Goal: Task Accomplishment & Management: Manage account settings

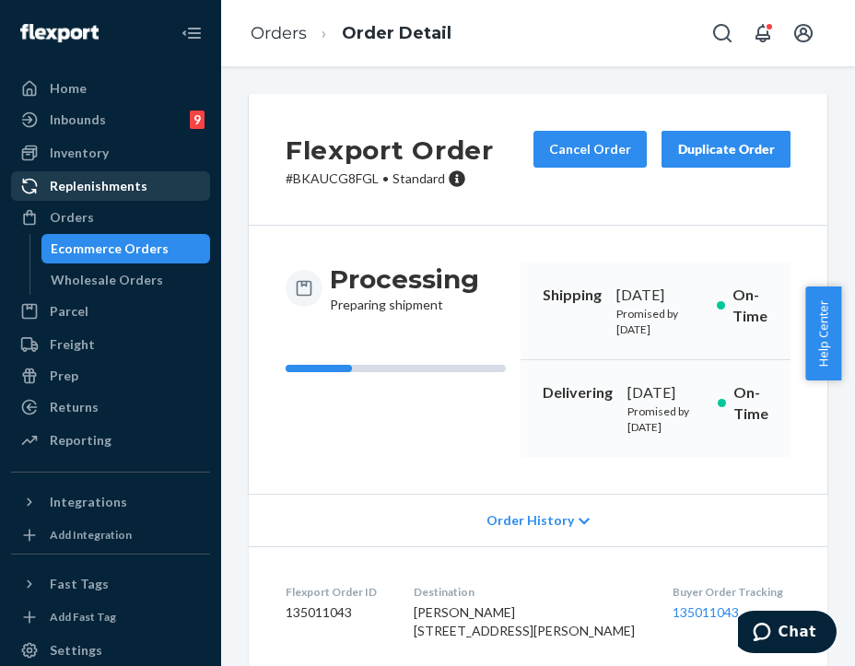
scroll to position [922, 0]
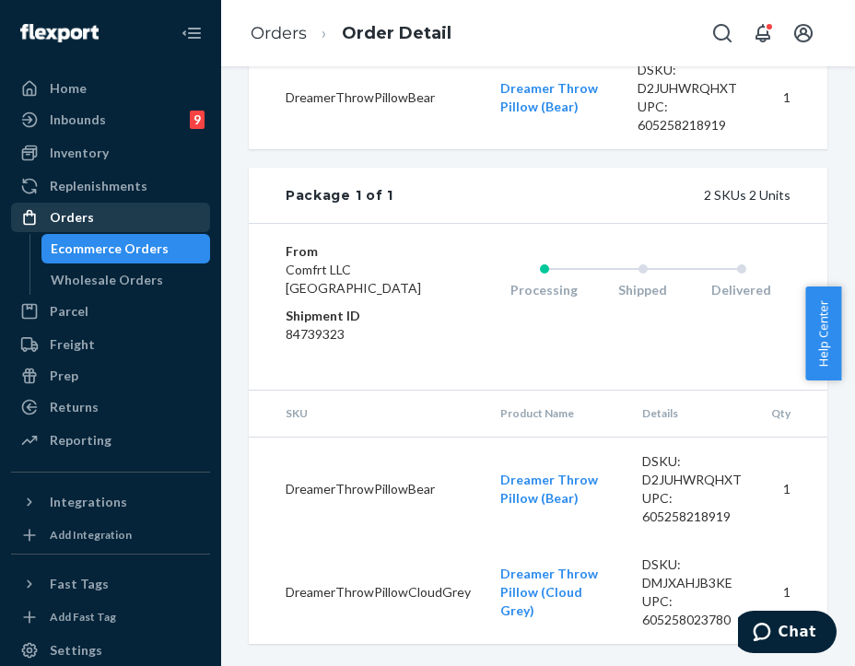
click at [157, 217] on div "Orders" at bounding box center [110, 218] width 195 height 26
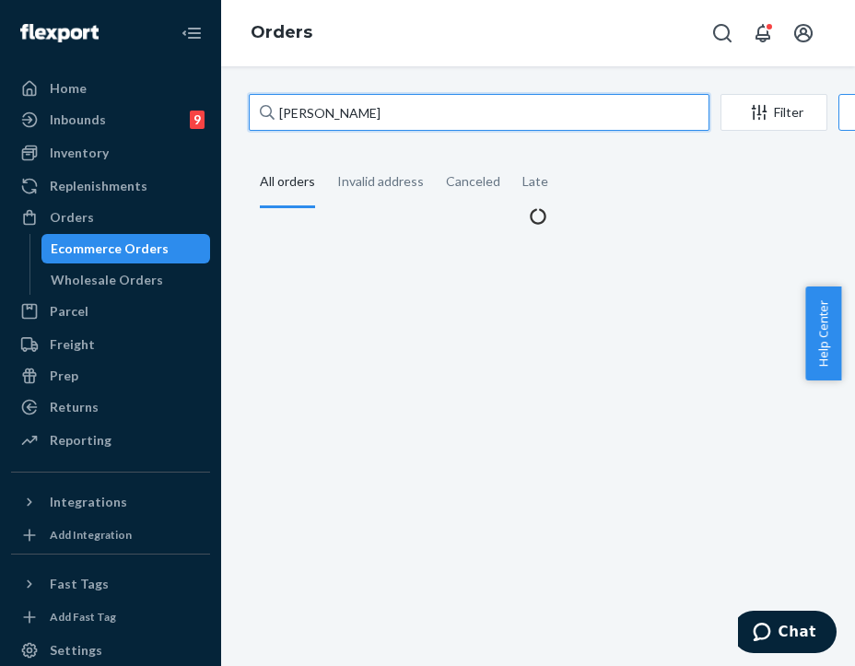
click at [345, 114] on input "[PERSON_NAME]" at bounding box center [479, 112] width 461 height 37
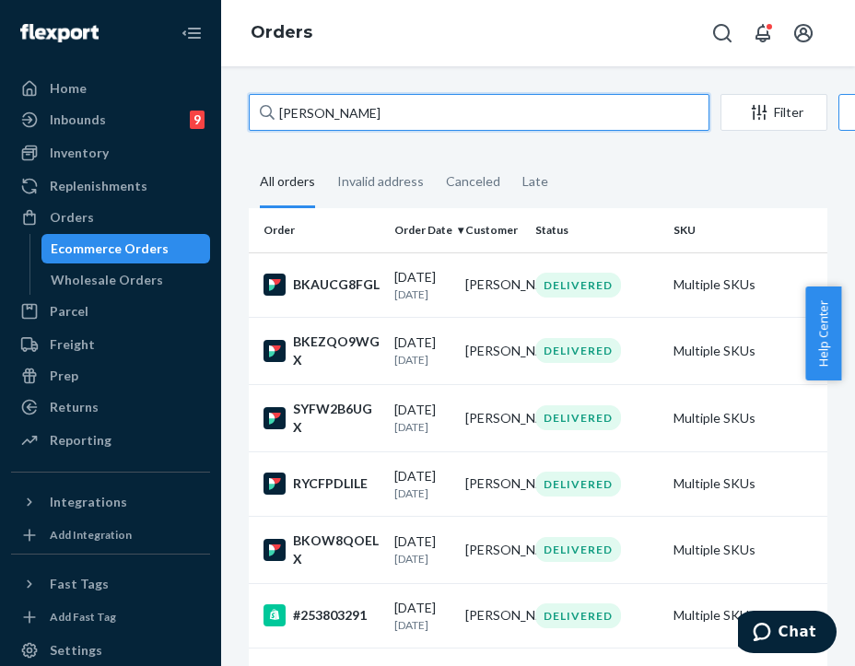
click at [345, 114] on input "[PERSON_NAME]" at bounding box center [479, 112] width 461 height 37
paste input "254855352"
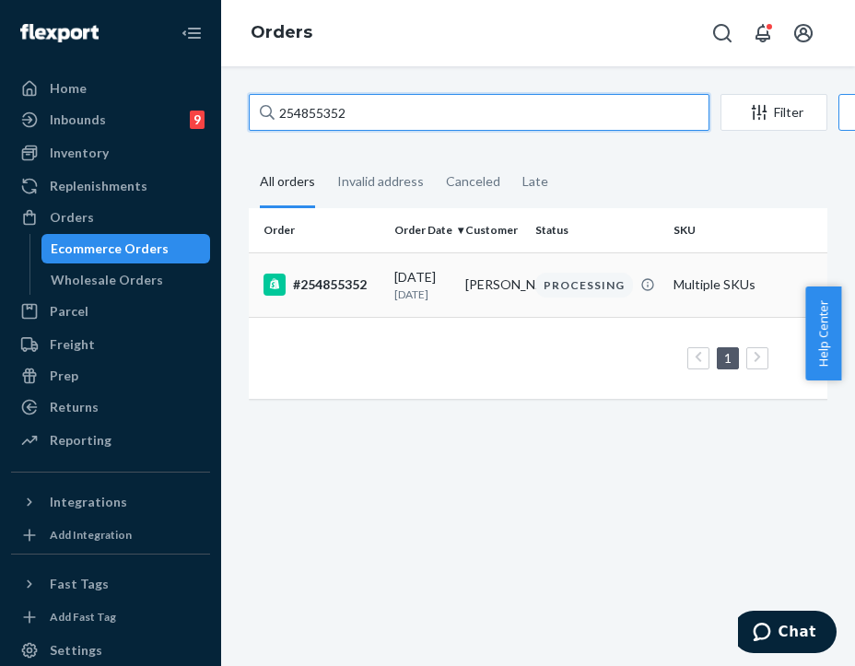
type input "254855352"
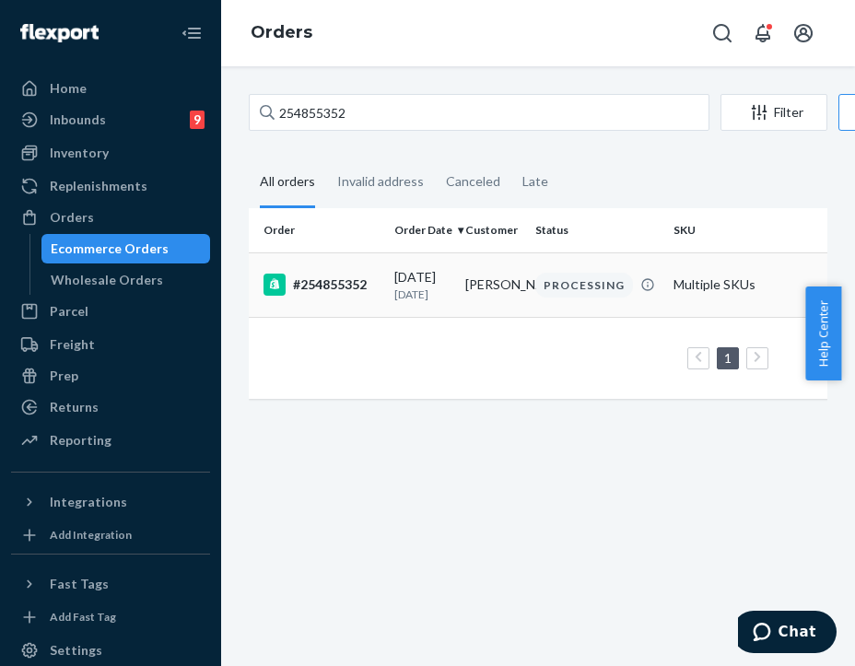
click at [360, 271] on td "#254855352" at bounding box center [318, 284] width 138 height 65
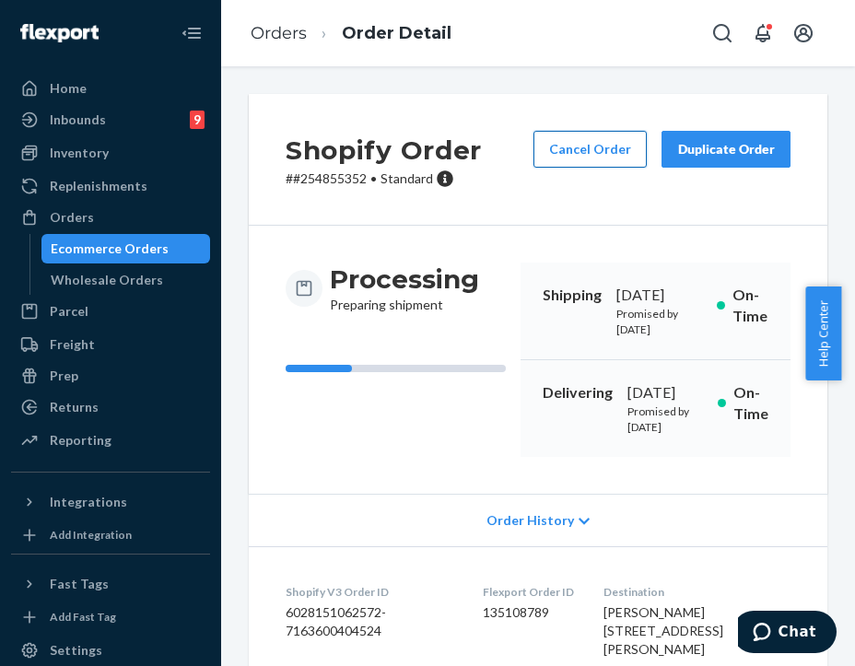
click at [584, 161] on button "Cancel Order" at bounding box center [590, 149] width 113 height 37
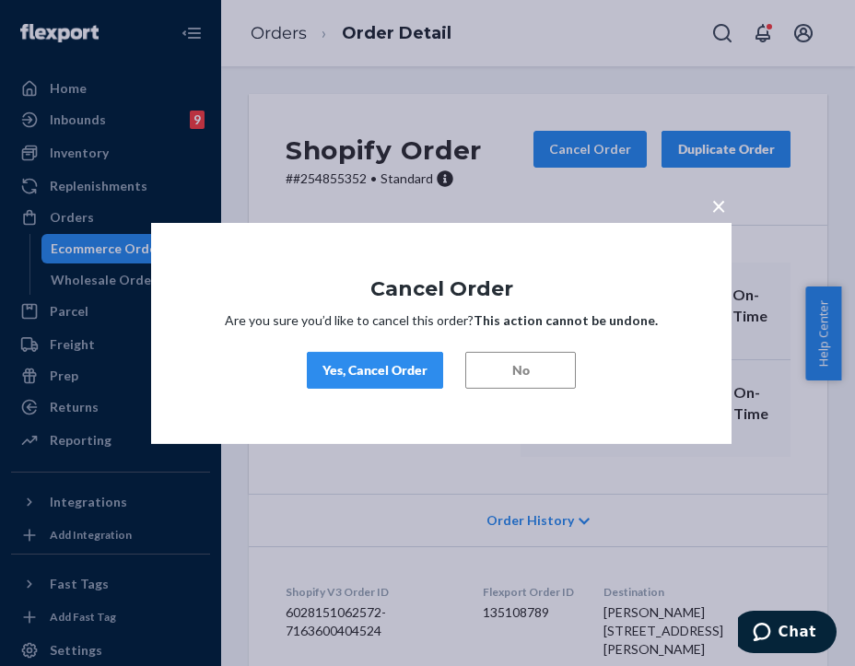
click at [377, 365] on div "Yes, Cancel Order" at bounding box center [375, 370] width 105 height 18
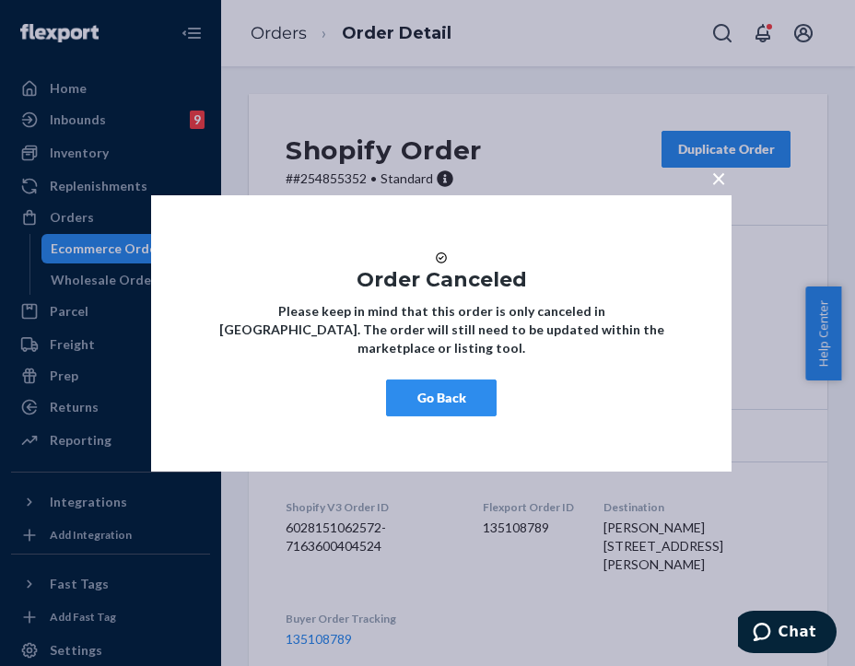
click at [435, 404] on button "Go Back" at bounding box center [441, 398] width 111 height 37
